Goal: Task Accomplishment & Management: Use online tool/utility

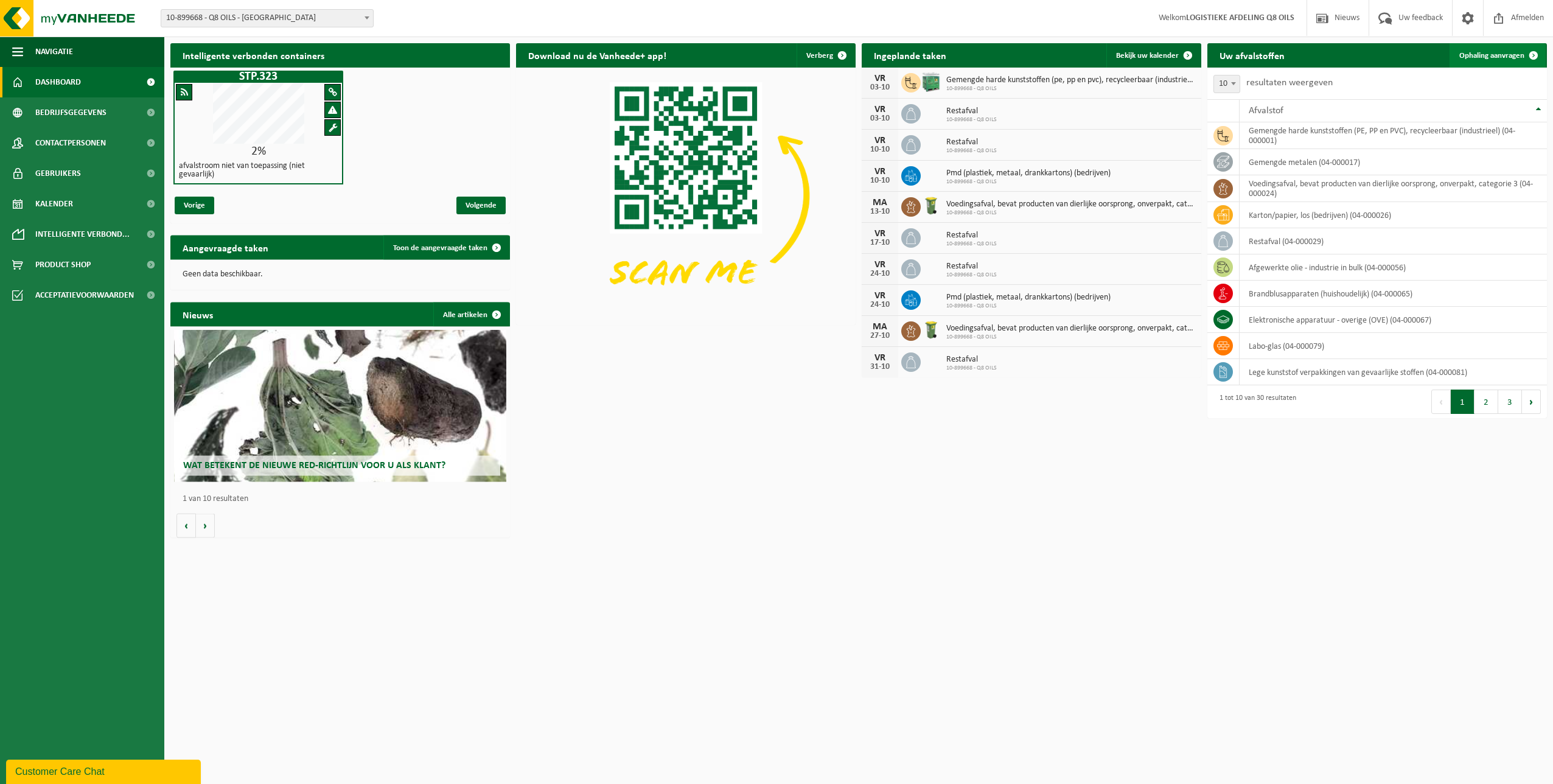
click at [1504, 55] on span "Ophaling aanvragen" at bounding box center [1492, 56] width 65 height 8
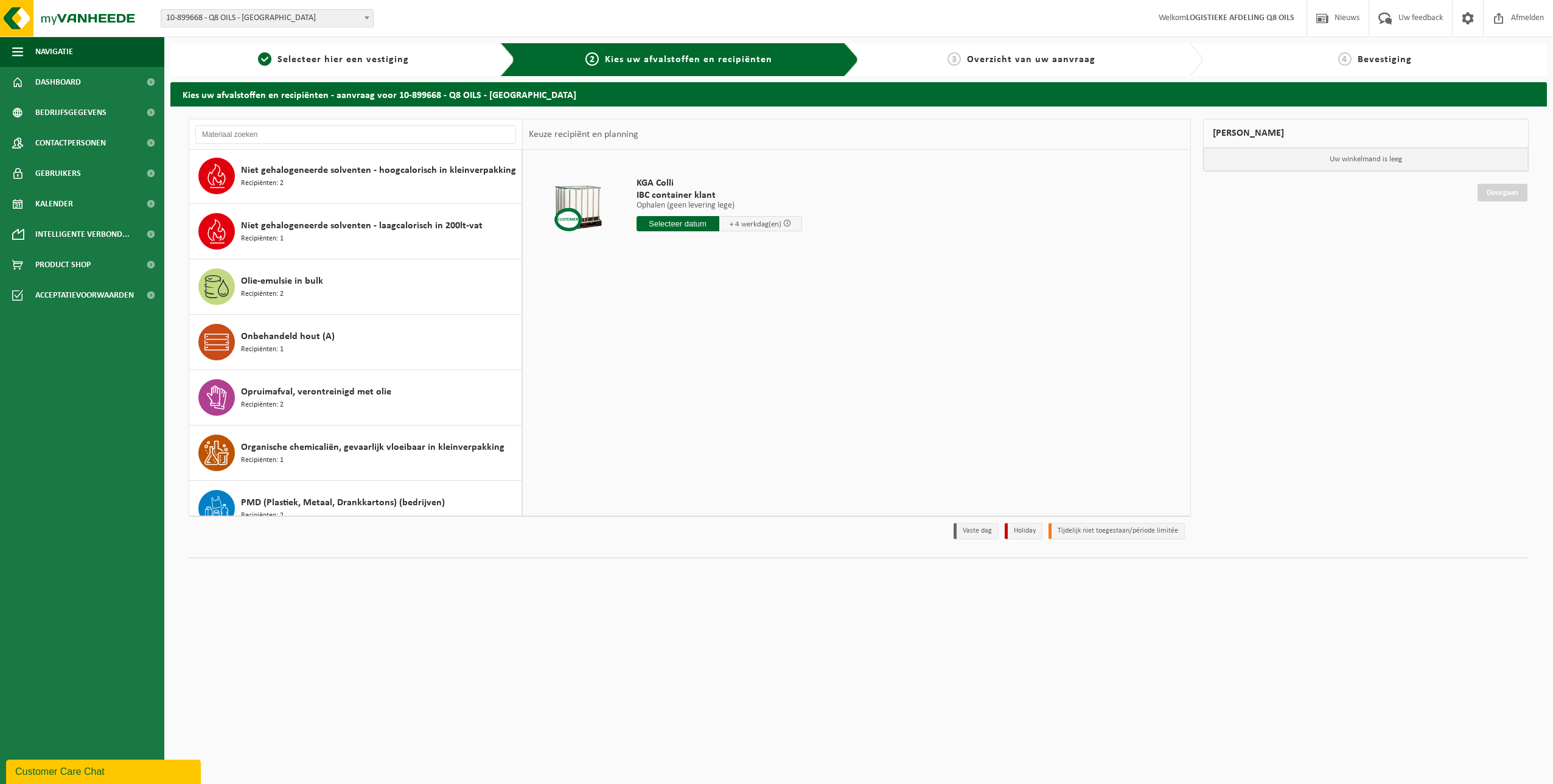
scroll to position [810, 0]
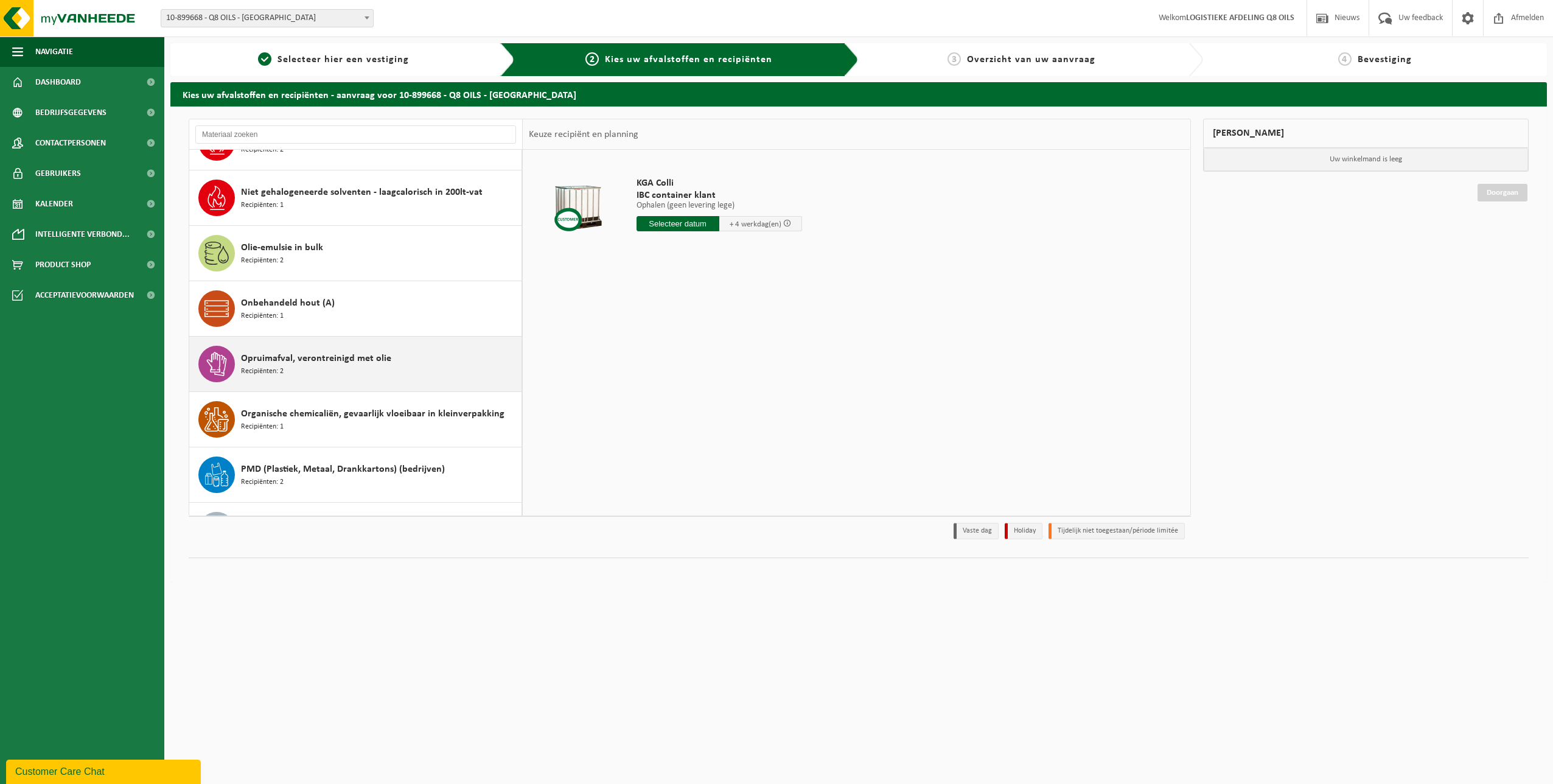
click at [369, 360] on span "Opruimafval, verontreinigd met olie" at bounding box center [316, 358] width 150 height 15
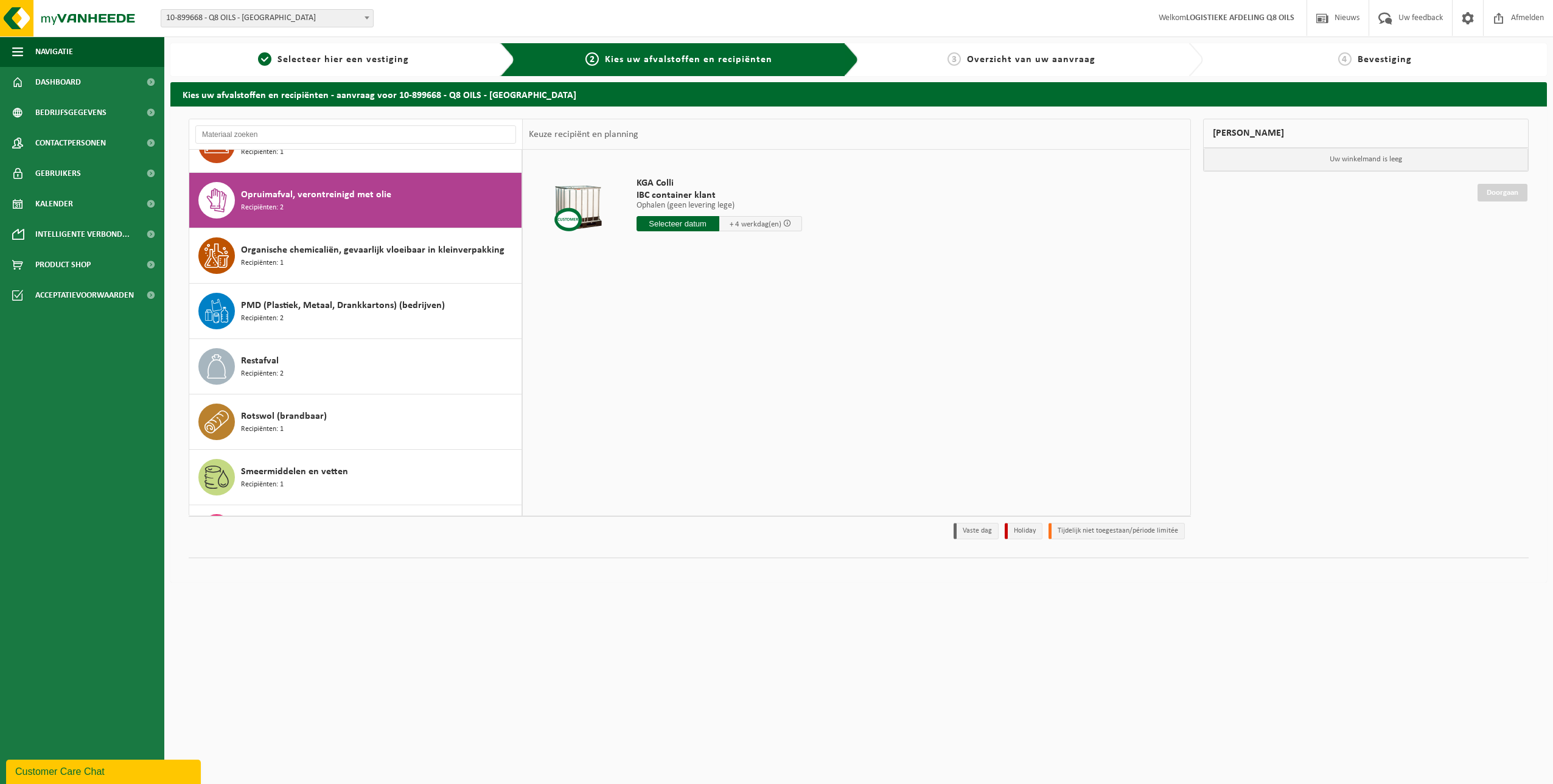
scroll to position [997, 0]
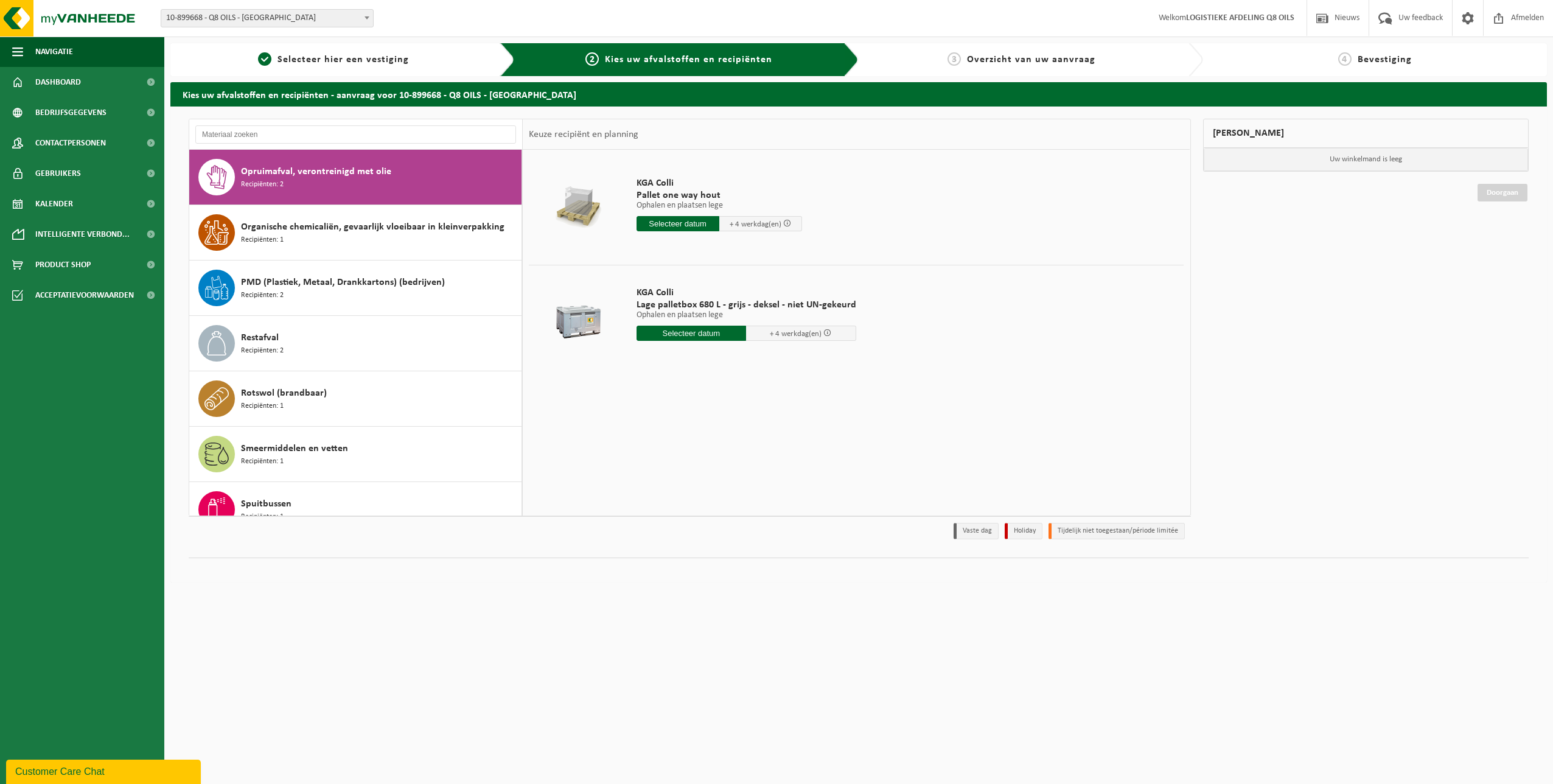
click at [690, 332] on input "text" at bounding box center [691, 333] width 110 height 15
click at [647, 420] on div "6" at bounding box center [648, 421] width 21 height 19
type input "Van 2025-10-06"
drag, startPoint x: 708, startPoint y: 354, endPoint x: 662, endPoint y: 357, distance: 46.1
click at [664, 356] on input "126" at bounding box center [691, 355] width 110 height 16
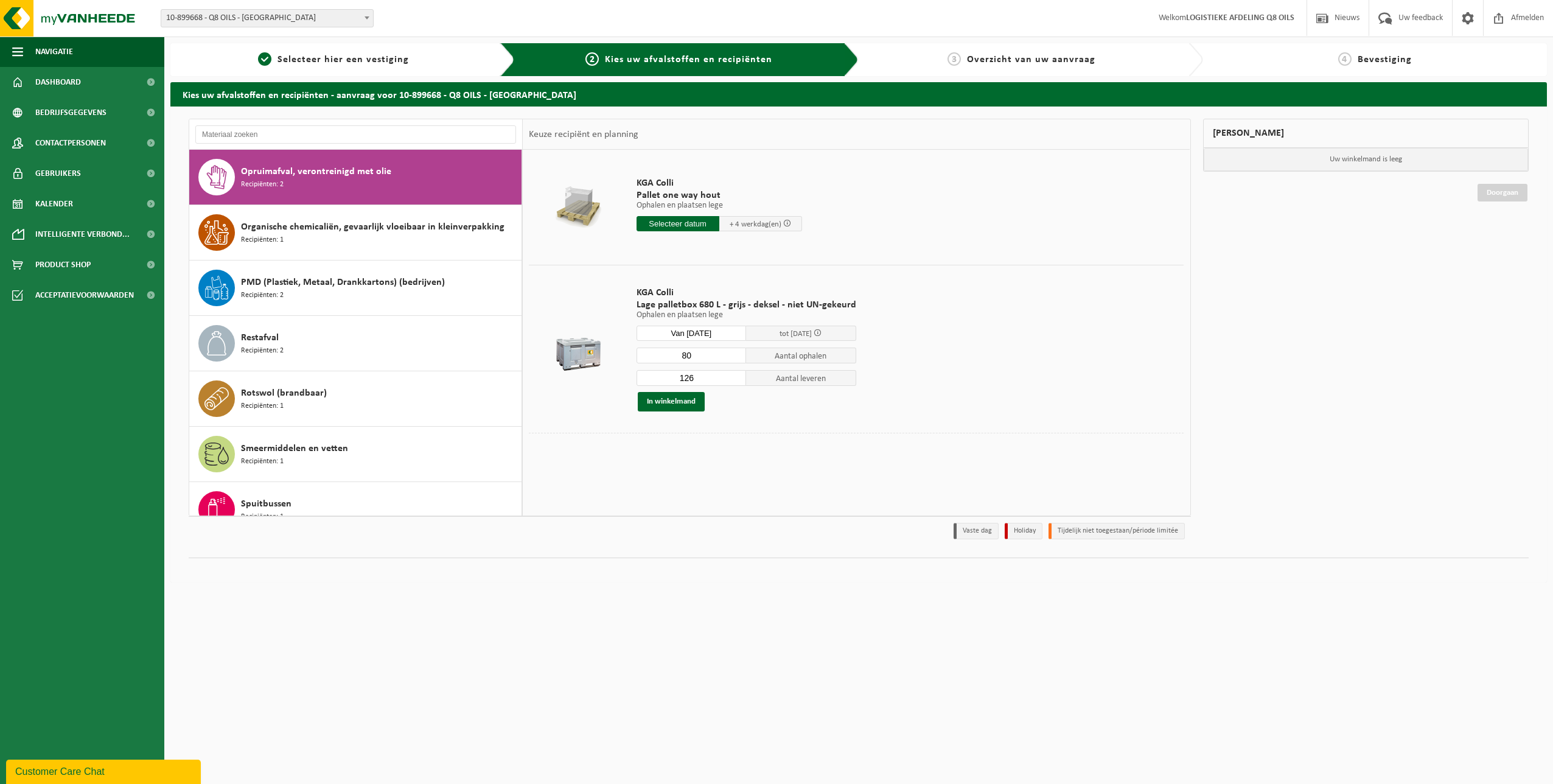
type input "80"
drag, startPoint x: 672, startPoint y: 380, endPoint x: 712, endPoint y: 378, distance: 40.0
click at [712, 378] on input "126" at bounding box center [691, 377] width 110 height 16
type input "80"
drag, startPoint x: 695, startPoint y: 354, endPoint x: 663, endPoint y: 355, distance: 32.0
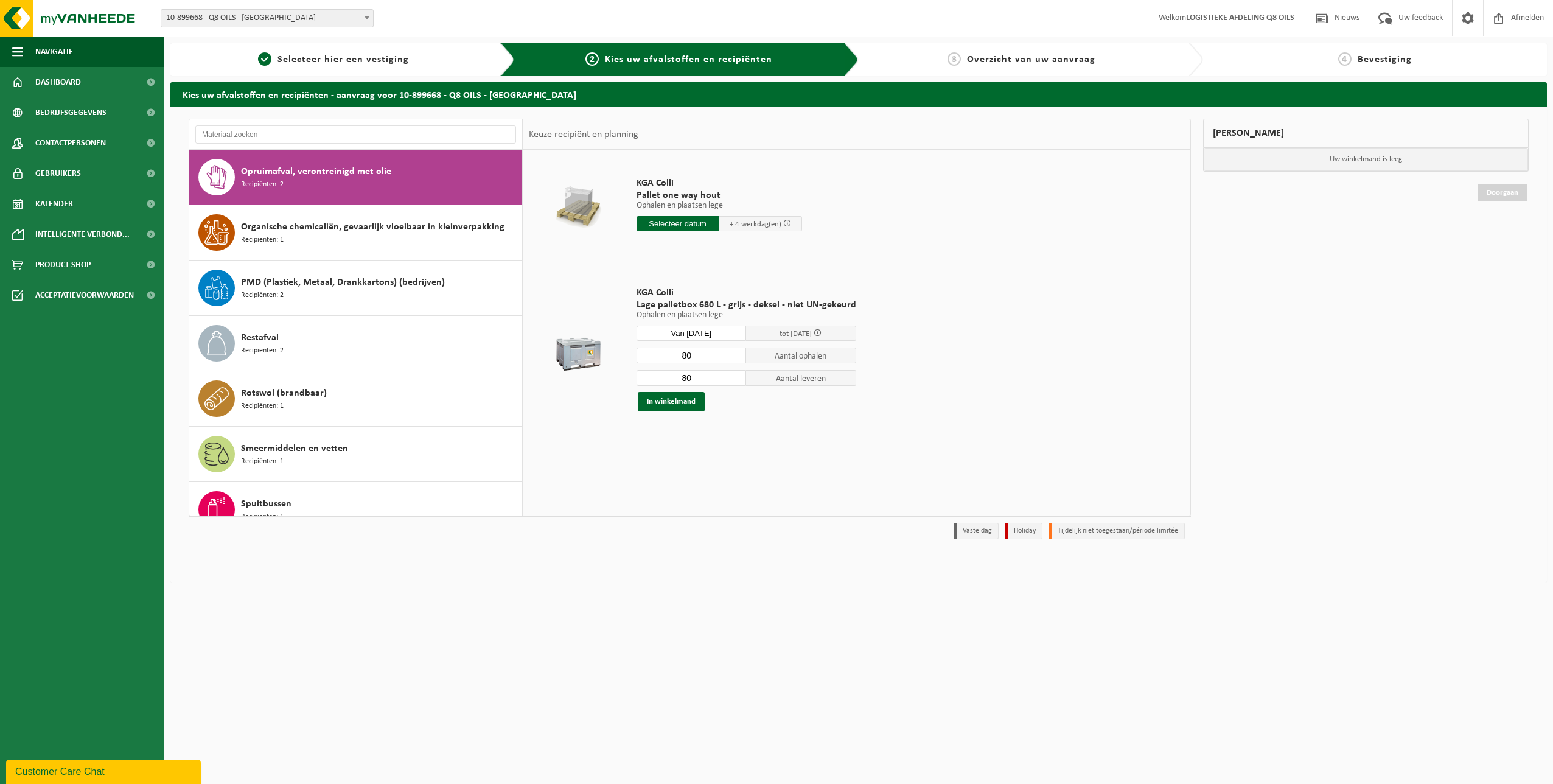
click at [663, 355] on input "80" at bounding box center [691, 355] width 110 height 16
type input "78"
drag, startPoint x: 681, startPoint y: 375, endPoint x: 709, endPoint y: 378, distance: 28.2
click at [708, 378] on input "80" at bounding box center [691, 377] width 110 height 16
type input "78"
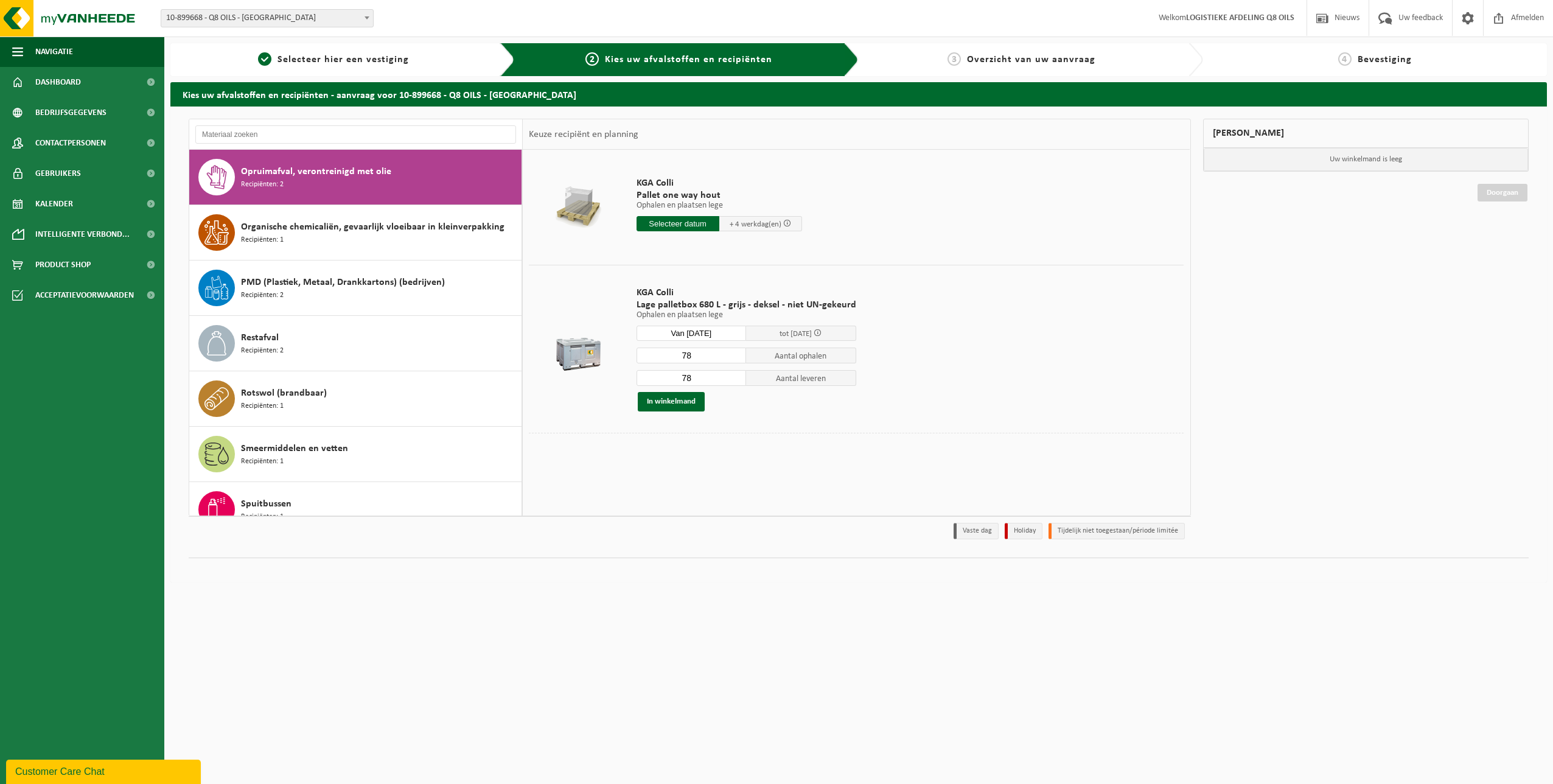
click at [796, 402] on div "In winkelmand" at bounding box center [746, 401] width 220 height 19
click at [727, 330] on input "Van 2025-10-06" at bounding box center [691, 333] width 110 height 15
click at [734, 400] on div "29 30 1 2 3 4 5 6 7 8 9 10 11 12 13 14 15 16 17 18 19 20 21 22 23 24 25 26 27 2…" at bounding box center [712, 441] width 150 height 97
click at [1040, 348] on td "KGA Colli Lage palletbox 680 L - grijs - deksel - niet UN-gekeurd Ophalen en pl…" at bounding box center [905, 348] width 557 height 168
click at [672, 403] on button "In winkelmand" at bounding box center [671, 401] width 67 height 19
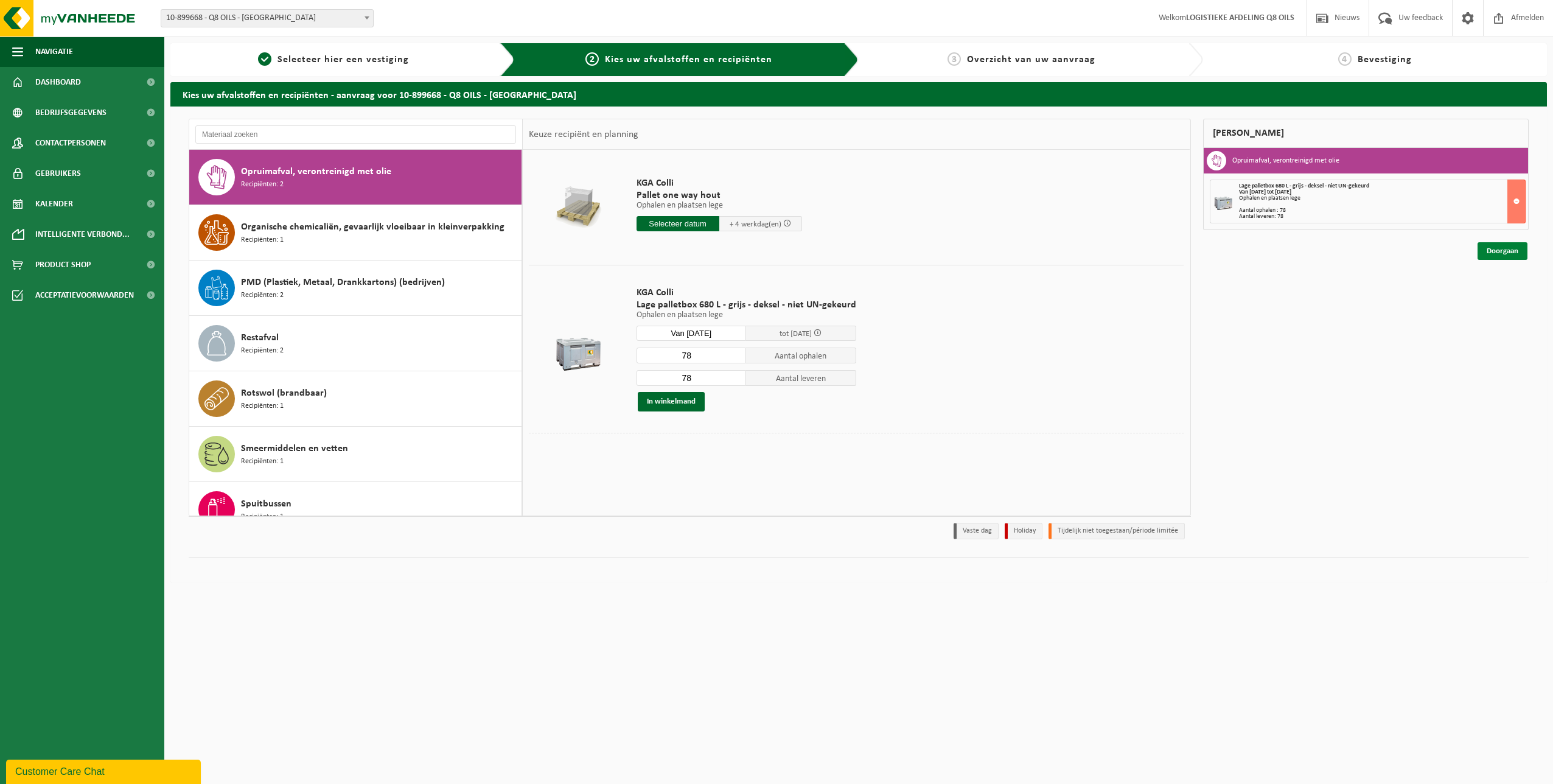
click at [1494, 250] on link "Doorgaan" at bounding box center [1502, 250] width 50 height 18
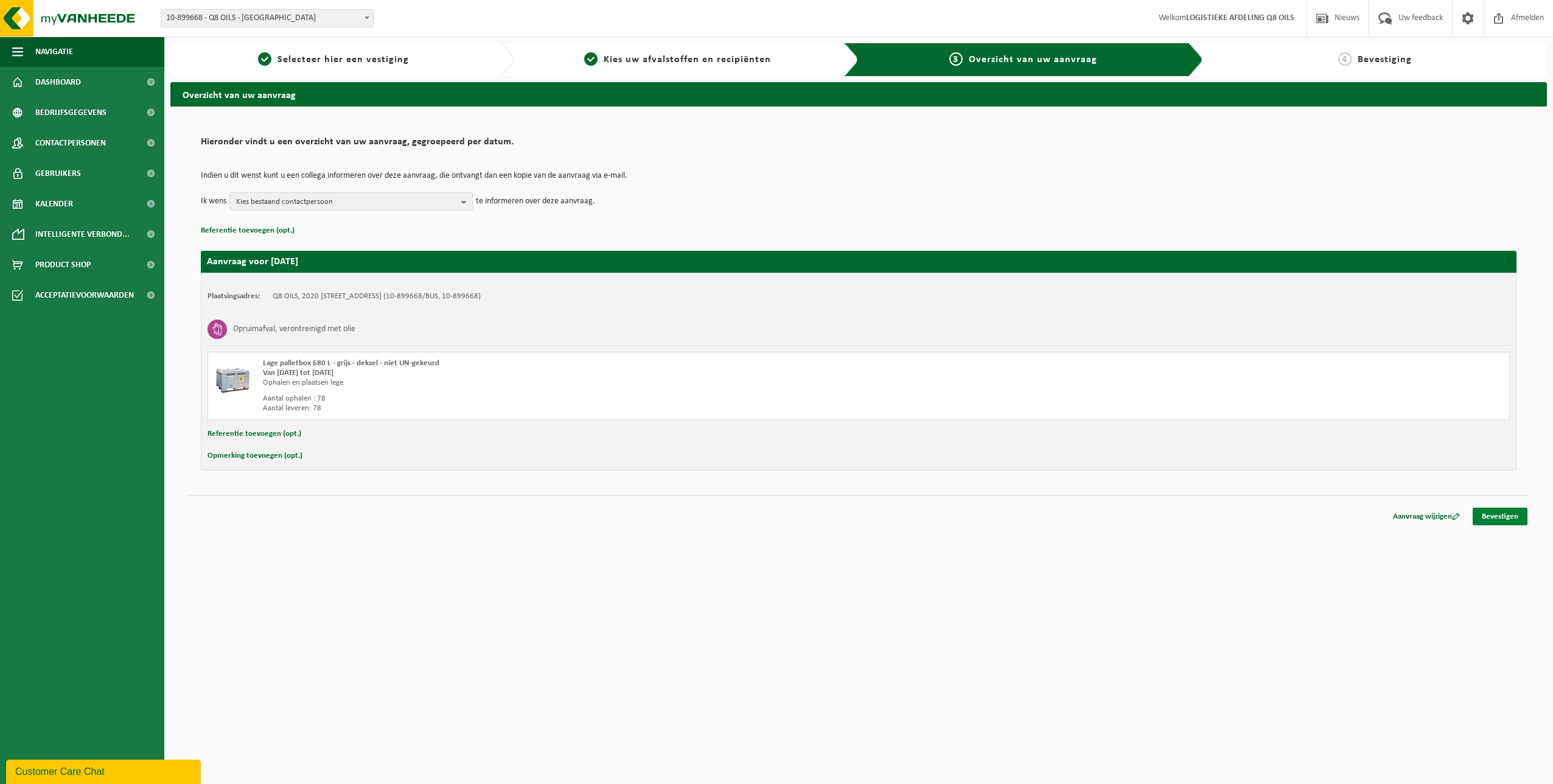
click at [1502, 518] on link "Bevestigen" at bounding box center [1501, 516] width 55 height 18
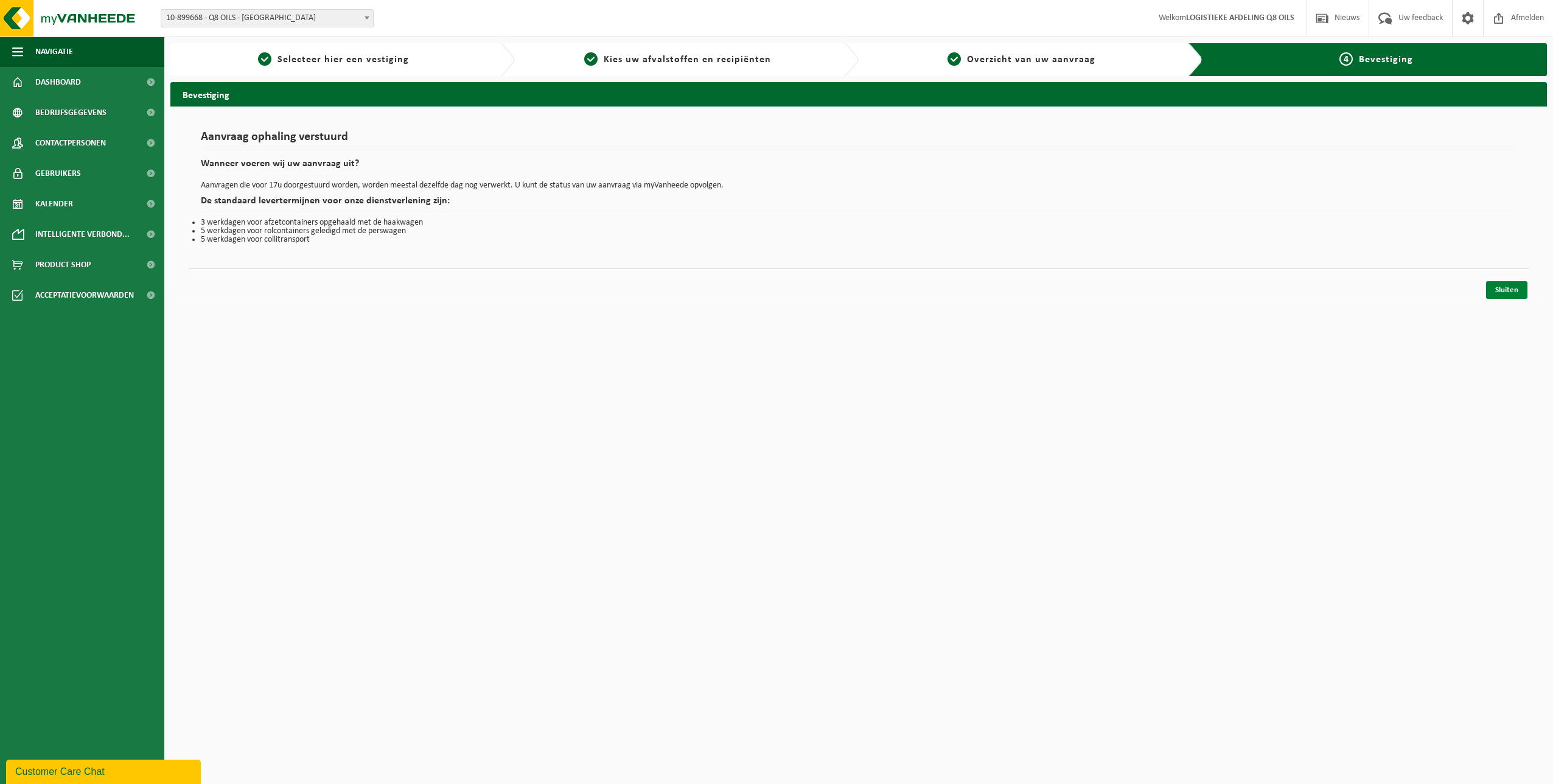
click at [1514, 292] on link "Sluiten" at bounding box center [1507, 289] width 41 height 18
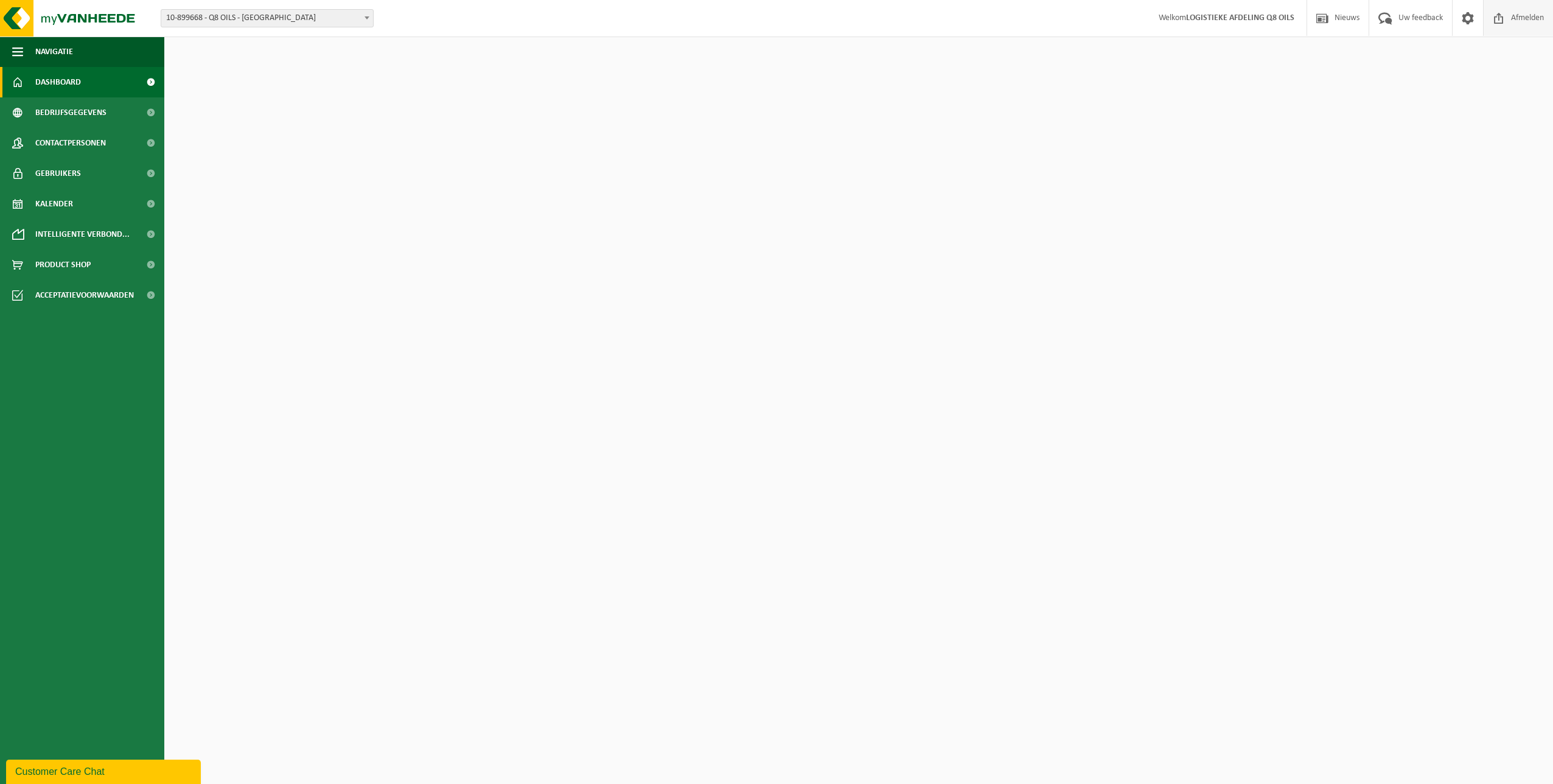
click at [1522, 18] on span "Afmelden" at bounding box center [1528, 18] width 39 height 36
